Goal: Book appointment/travel/reservation

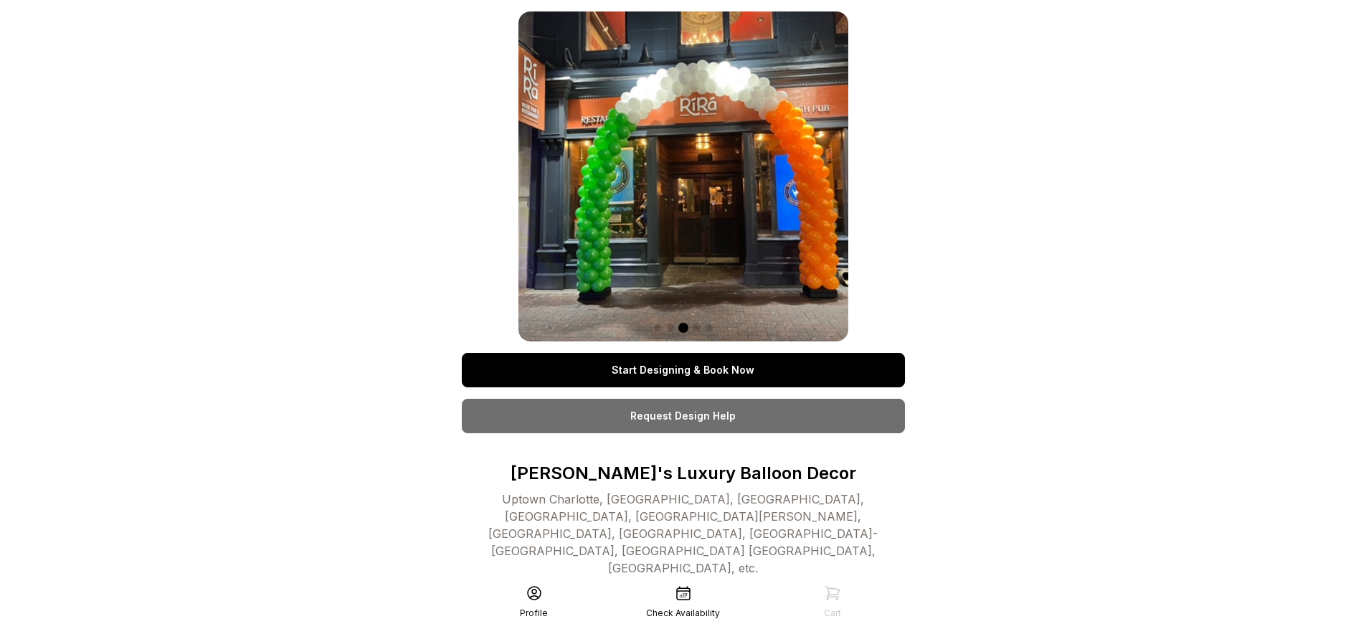
click at [683, 370] on link "Start Designing & Book Now" at bounding box center [683, 370] width 443 height 34
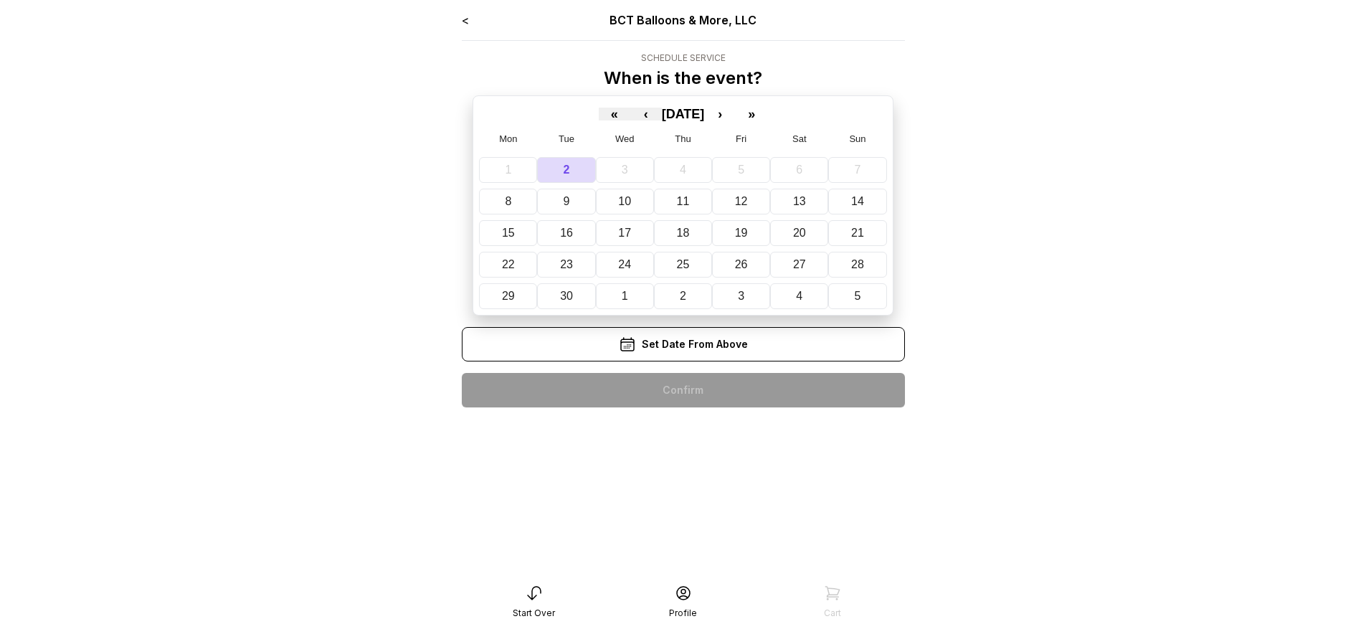
click at [683, 390] on div "< BCT Balloons & More, LLC Schedule Service When is the event? « ‹ [DATE] › » M…" at bounding box center [683, 214] width 443 height 407
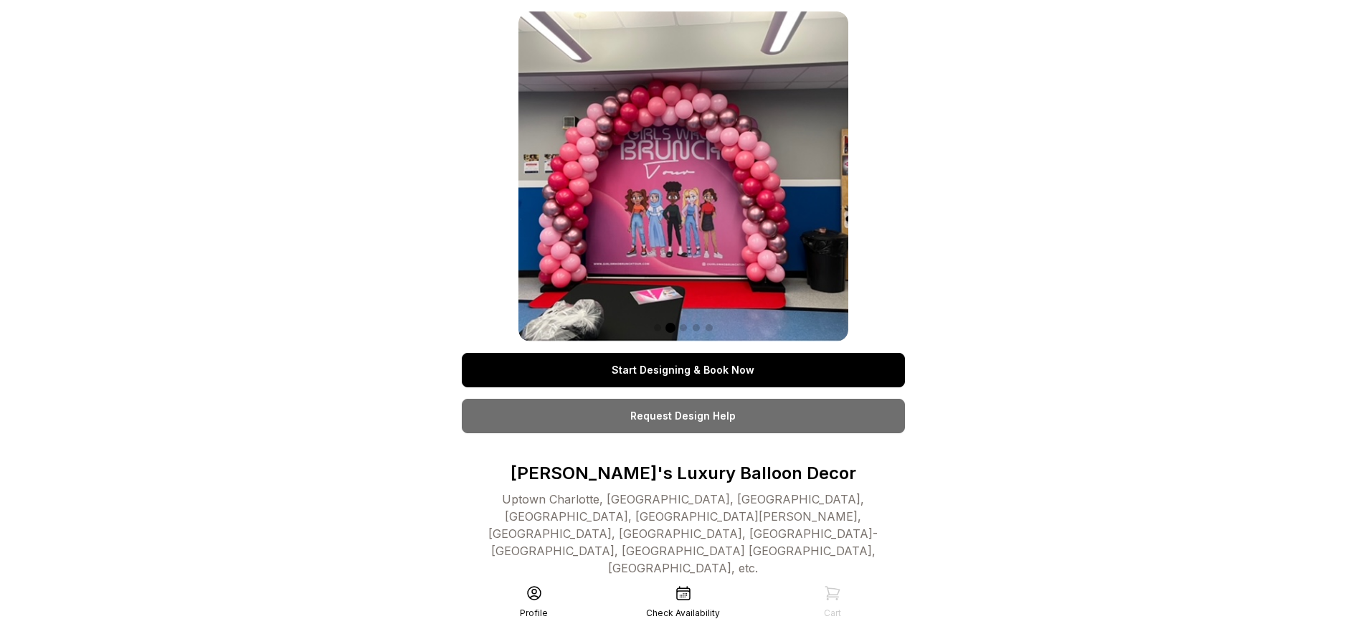
click at [683, 370] on link "Start Designing & Book Now" at bounding box center [683, 370] width 443 height 34
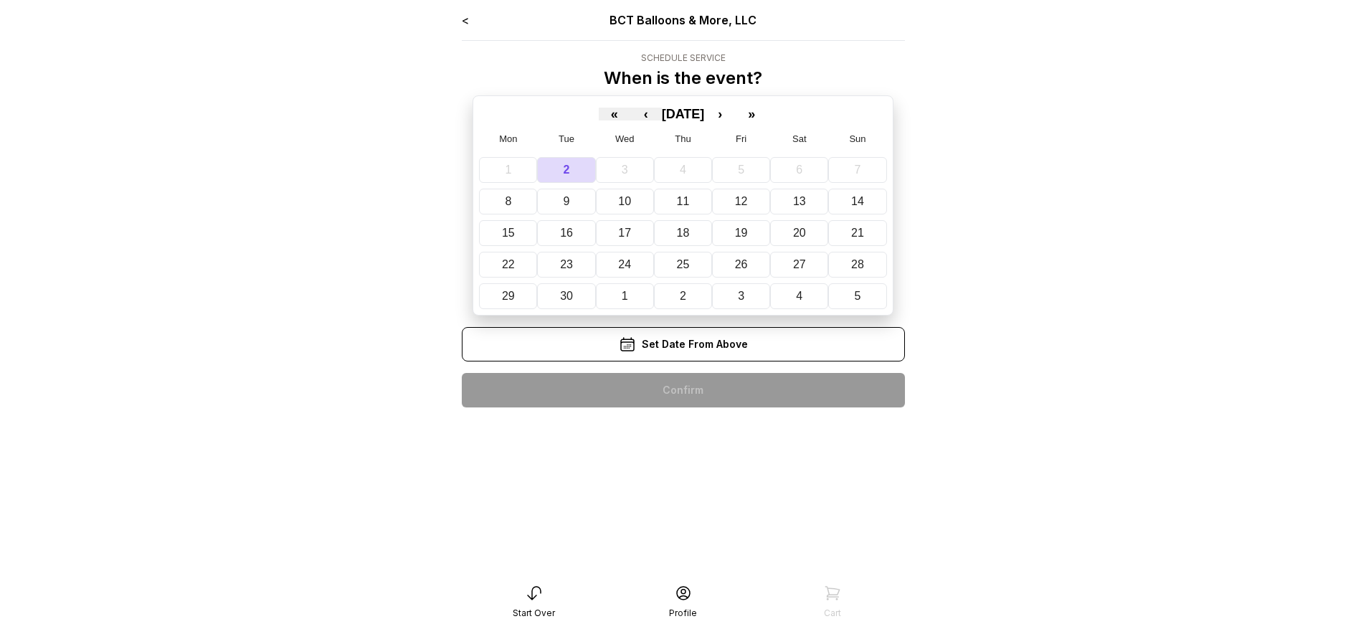
click at [683, 390] on div "< BCT Balloons & More, LLC Schedule Service When is the event? « ‹ [DATE] › » M…" at bounding box center [683, 214] width 443 height 407
